Goal: Check status: Check status

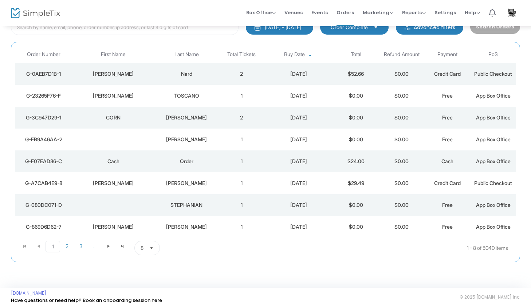
scroll to position [57, 0]
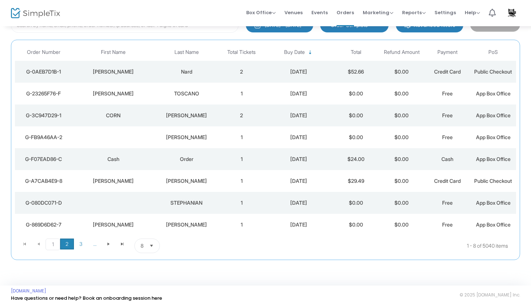
click at [73, 243] on span "2" at bounding box center [67, 243] width 14 height 11
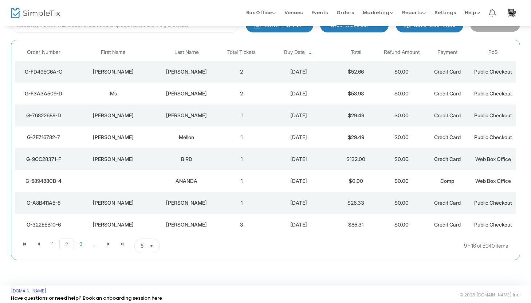
click at [190, 114] on div "[PERSON_NAME]" at bounding box center [186, 115] width 60 height 7
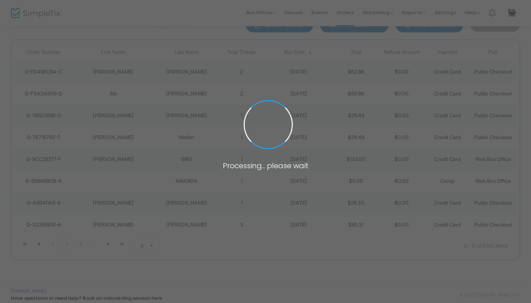
scroll to position [0, 0]
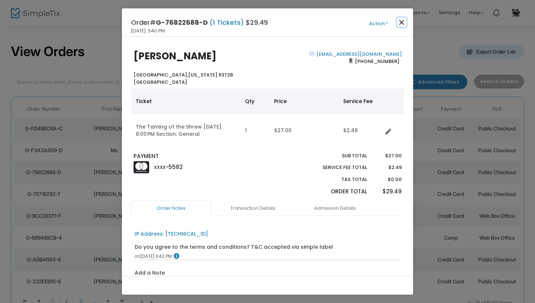
click at [403, 19] on button "Close" at bounding box center [401, 21] width 9 height 9
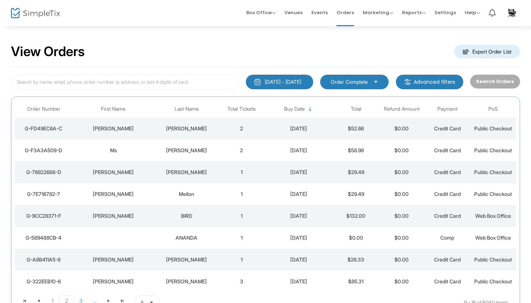
click at [200, 152] on div "[PERSON_NAME]" at bounding box center [186, 150] width 60 height 7
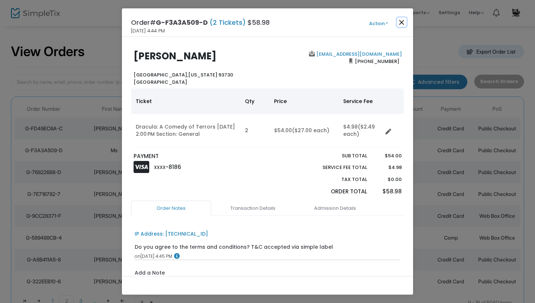
click at [399, 22] on button "Close" at bounding box center [401, 21] width 9 height 9
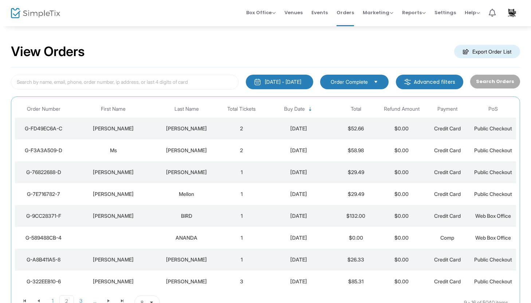
click at [194, 128] on div "[PERSON_NAME]" at bounding box center [186, 128] width 60 height 7
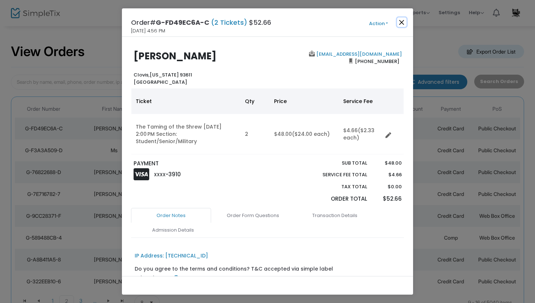
click at [402, 22] on button "Close" at bounding box center [401, 21] width 9 height 9
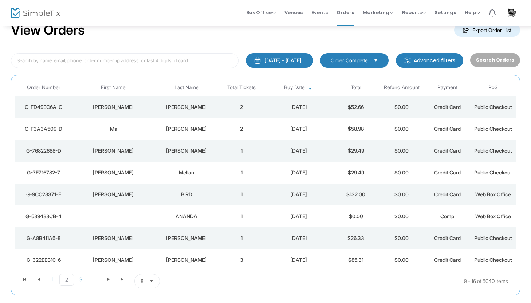
scroll to position [61, 0]
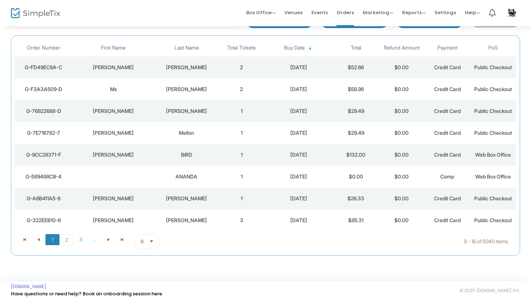
click at [54, 240] on span "1" at bounding box center [53, 239] width 14 height 11
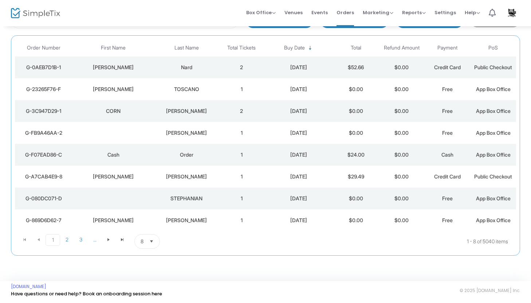
click at [192, 178] on div "[PERSON_NAME]" at bounding box center [186, 176] width 60 height 7
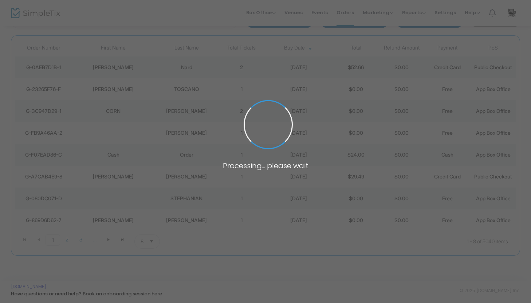
scroll to position [0, 0]
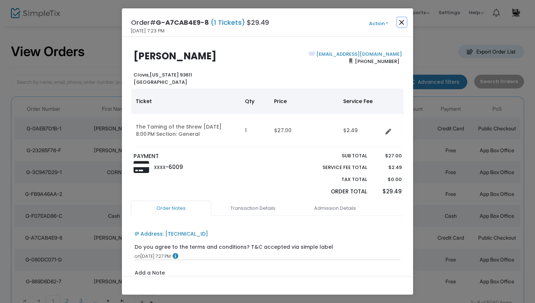
click at [401, 23] on button "Close" at bounding box center [401, 21] width 9 height 9
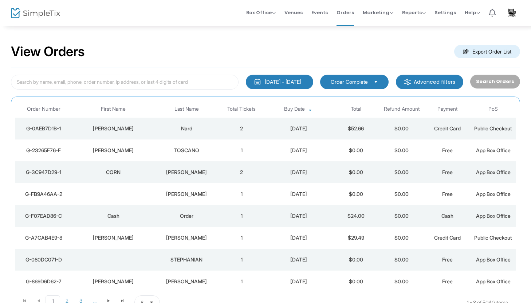
click at [186, 131] on div "Nard" at bounding box center [186, 128] width 60 height 7
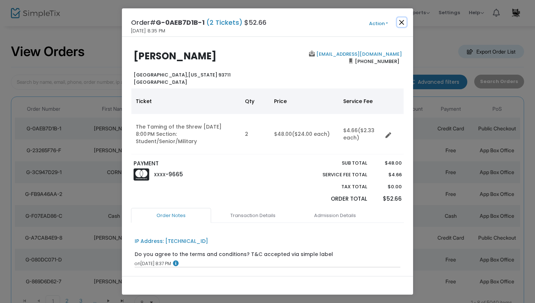
click at [403, 20] on button "Close" at bounding box center [401, 21] width 9 height 9
